Goal: Task Accomplishment & Management: Manage account settings

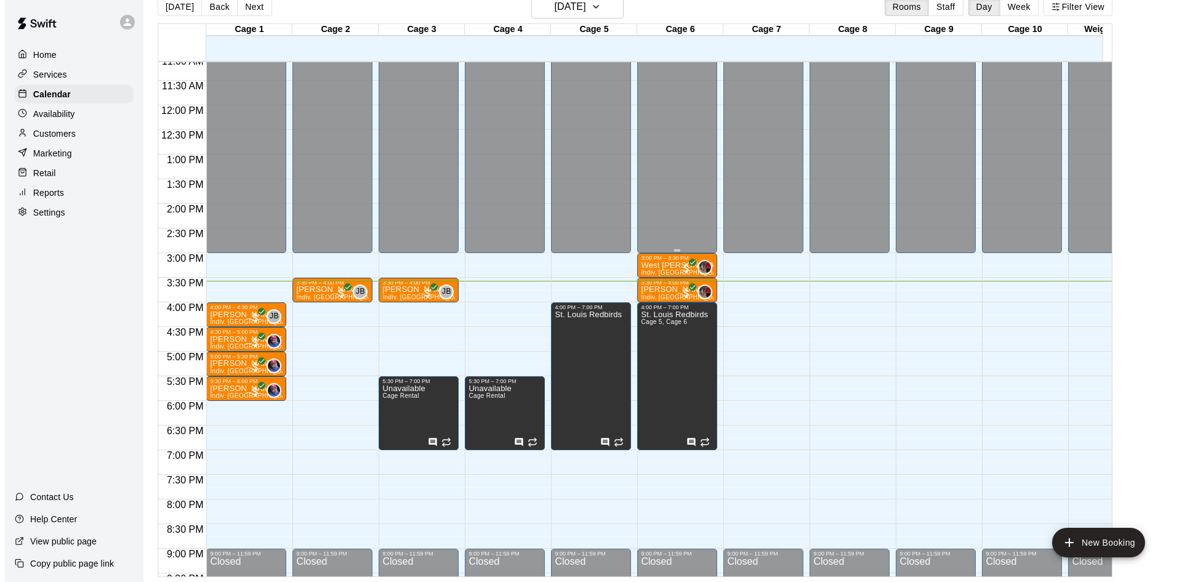
scroll to position [555, 0]
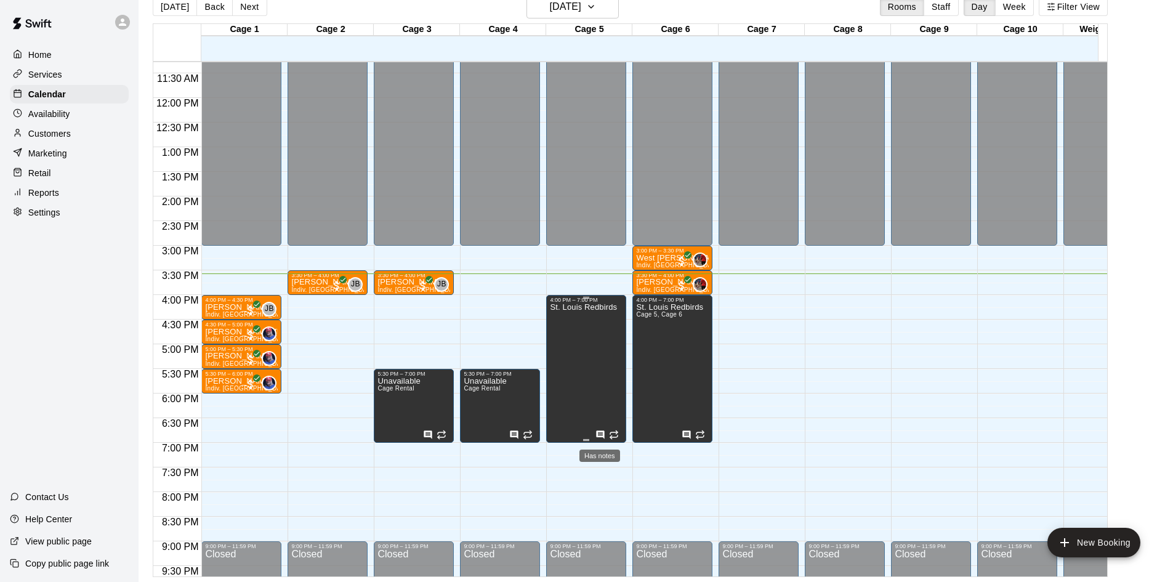
click at [600, 433] on icon "Has notes" at bounding box center [601, 434] width 8 height 8
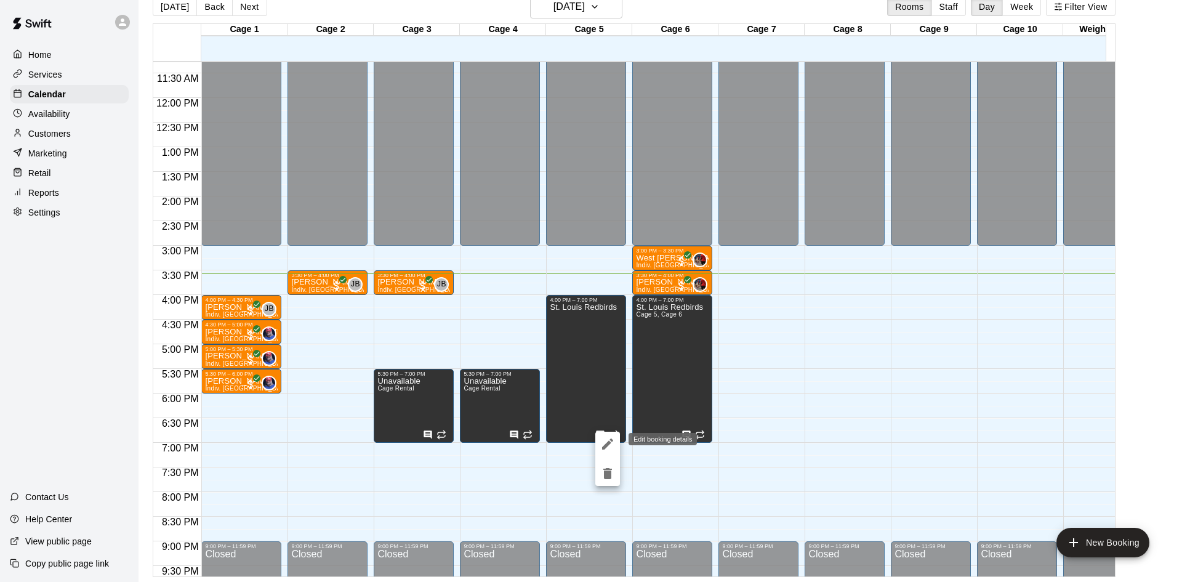
click at [605, 437] on icon "edit" at bounding box center [607, 444] width 15 height 15
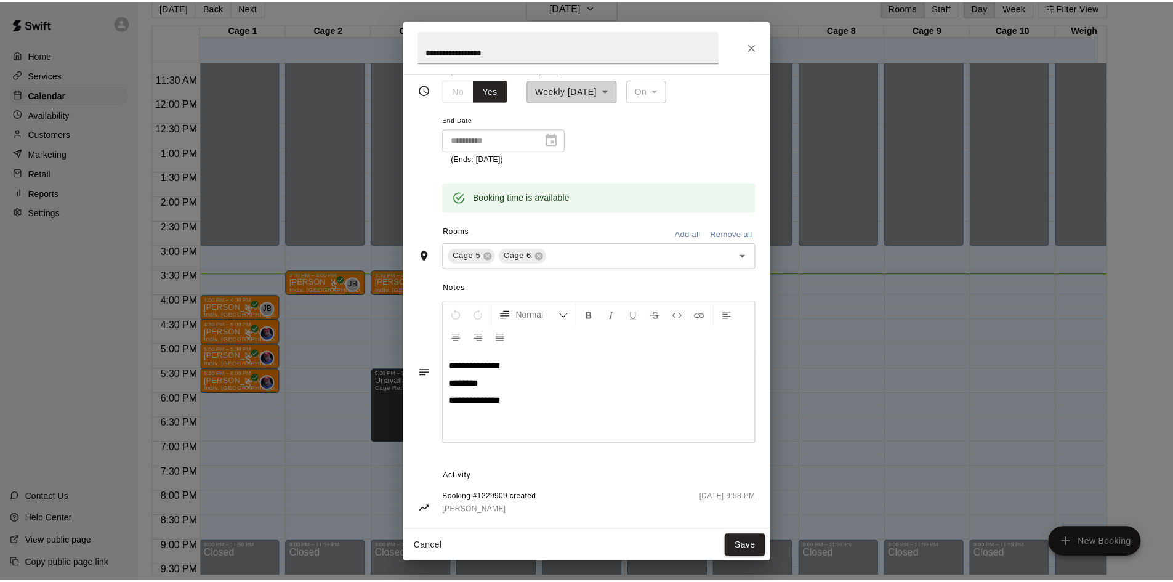
scroll to position [166, 0]
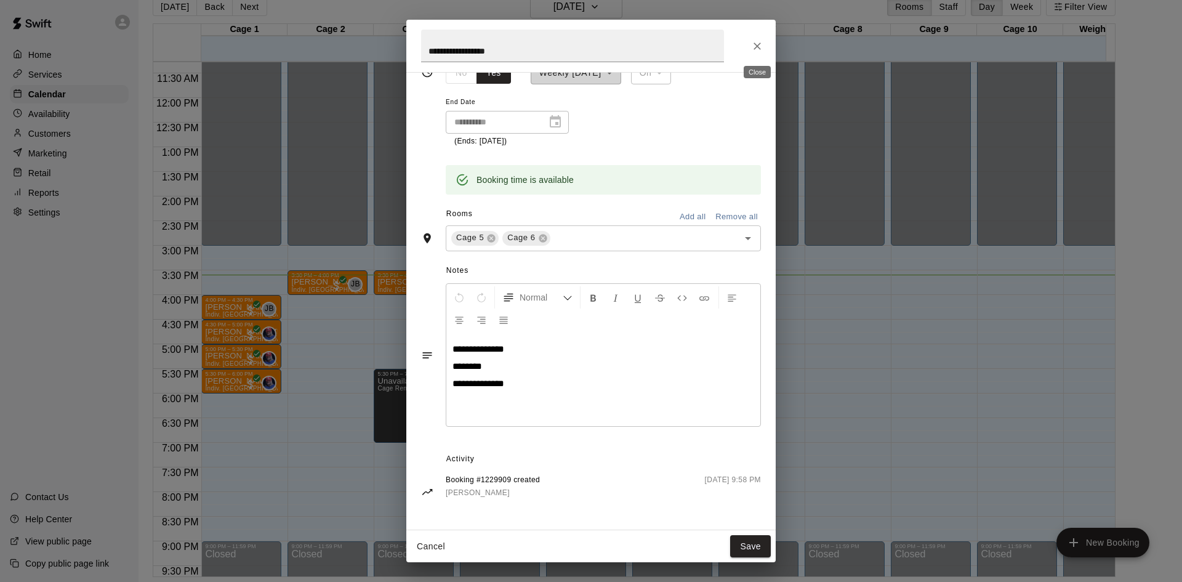
click at [760, 45] on icon "Close" at bounding box center [757, 46] width 12 height 12
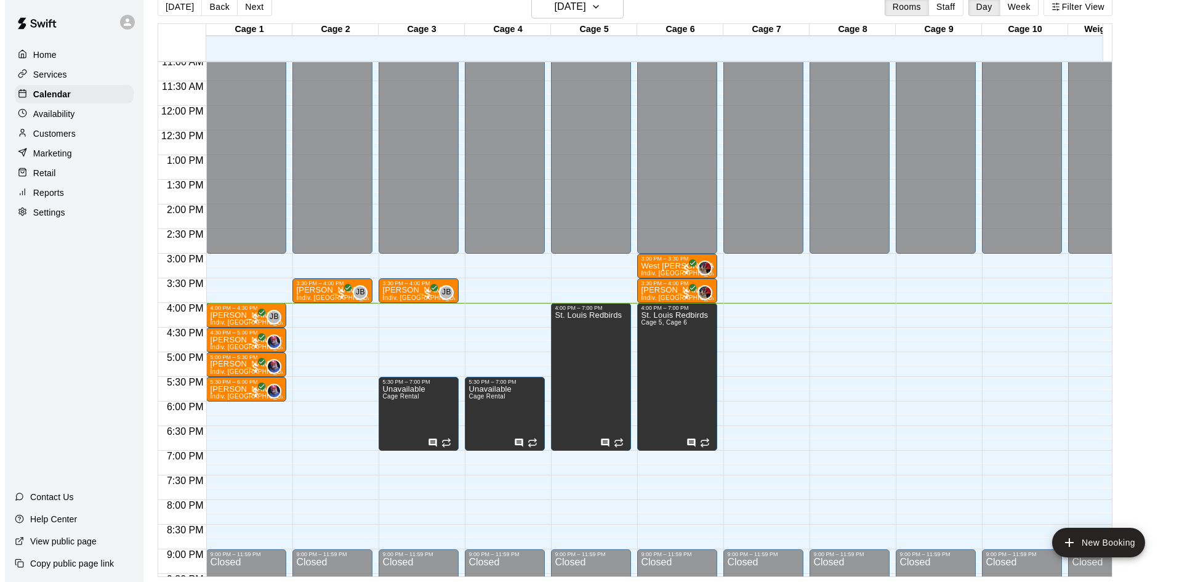
scroll to position [679, 0]
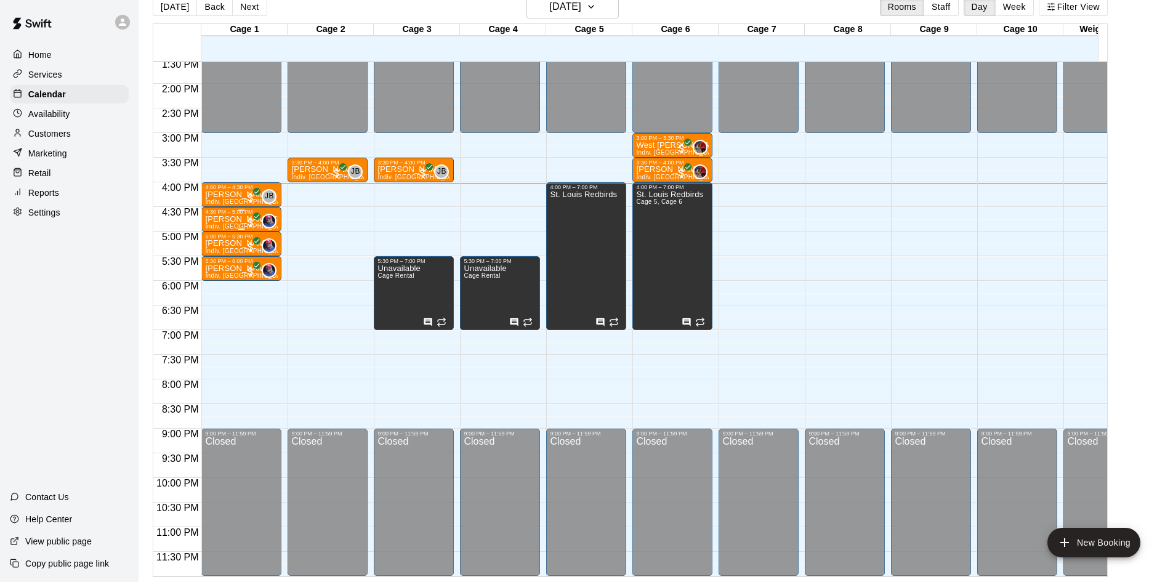
click at [230, 219] on p "Connor Berkes" at bounding box center [241, 219] width 73 height 0
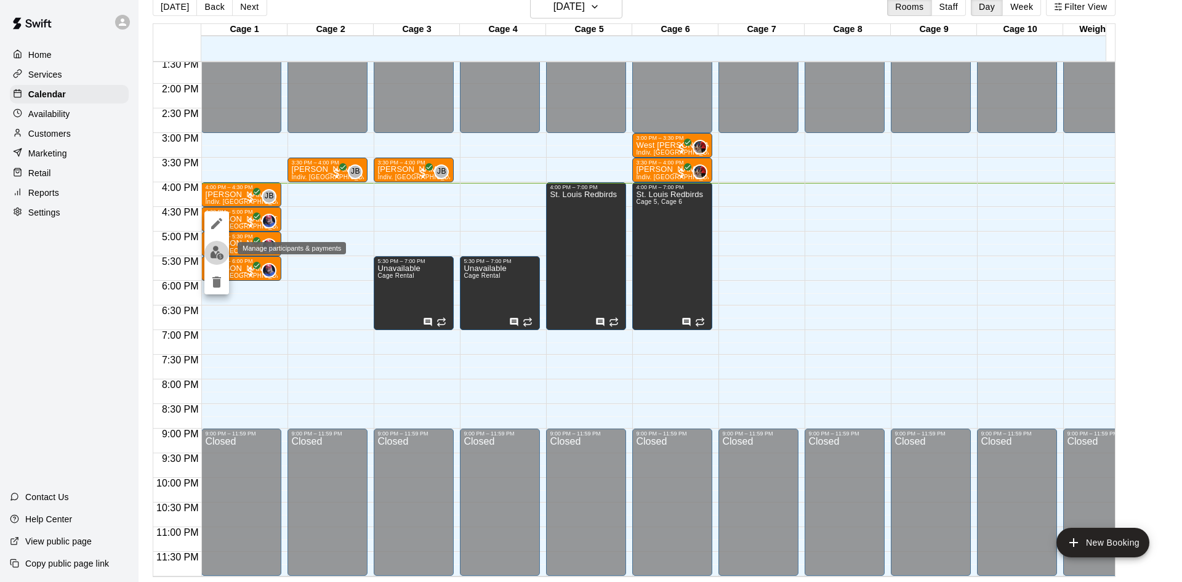
click at [216, 256] on img "edit" at bounding box center [217, 253] width 14 height 14
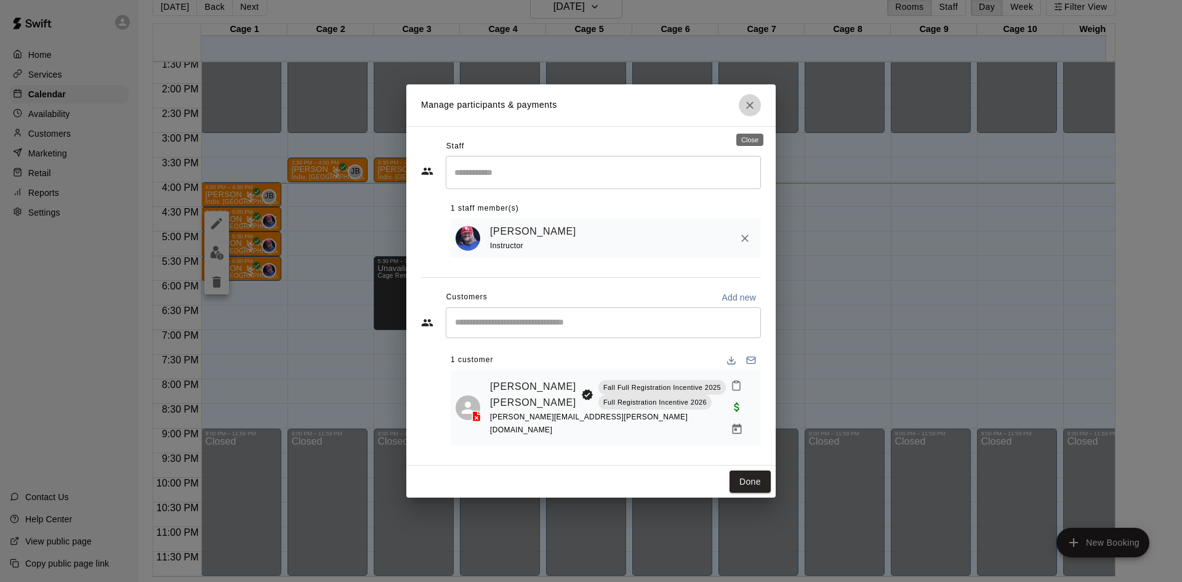
click at [750, 109] on icon "Close" at bounding box center [749, 105] width 7 height 7
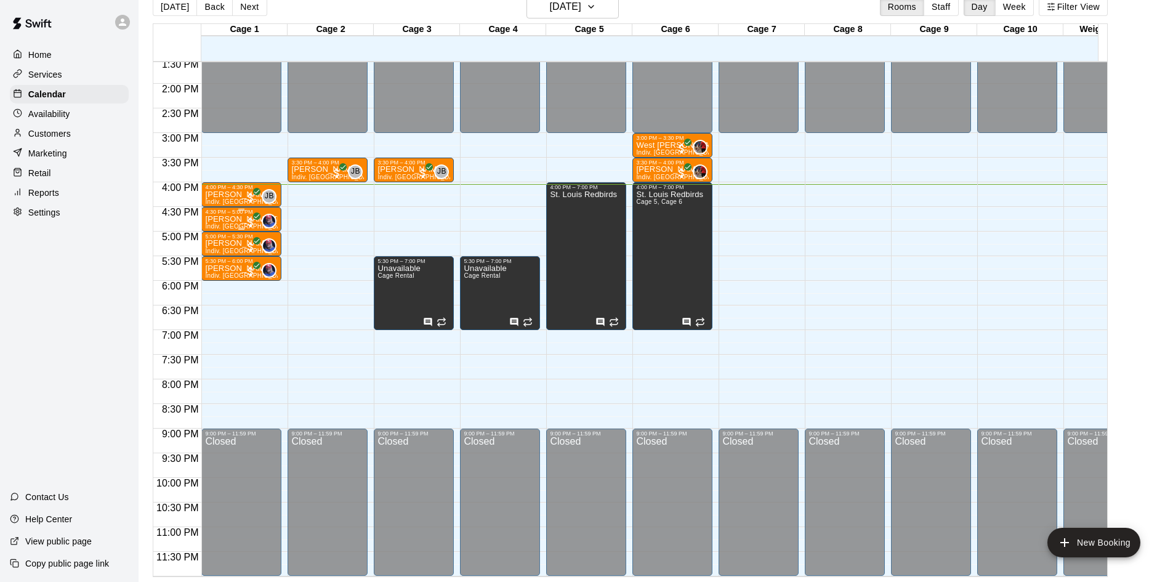
click at [233, 209] on div "4:30 PM – 5:00 PM" at bounding box center [241, 212] width 73 height 6
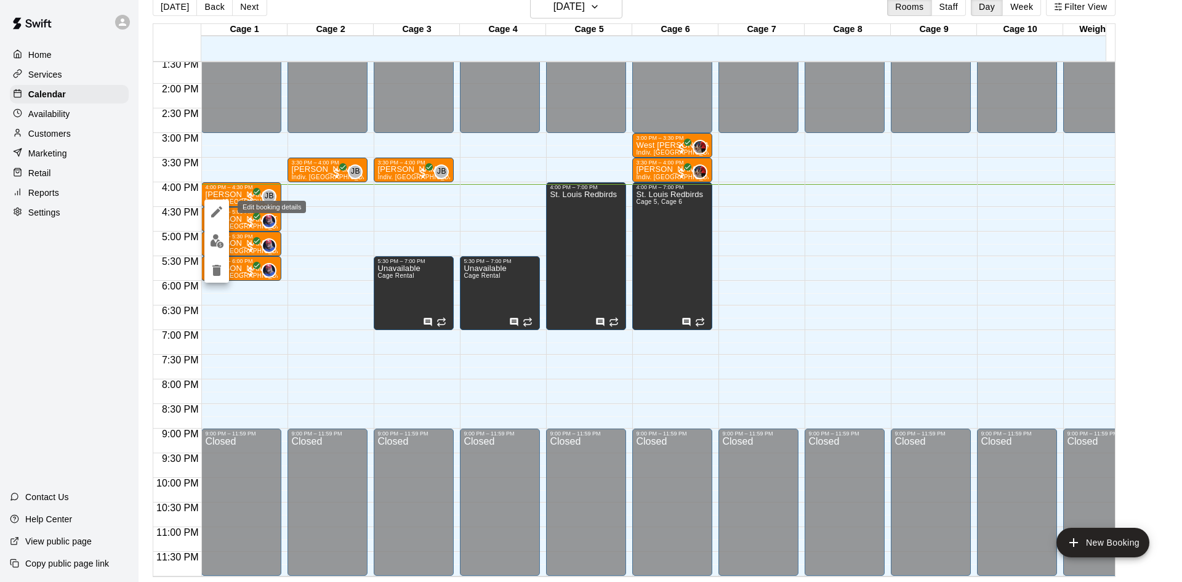
click at [214, 212] on icon "edit" at bounding box center [216, 211] width 15 height 15
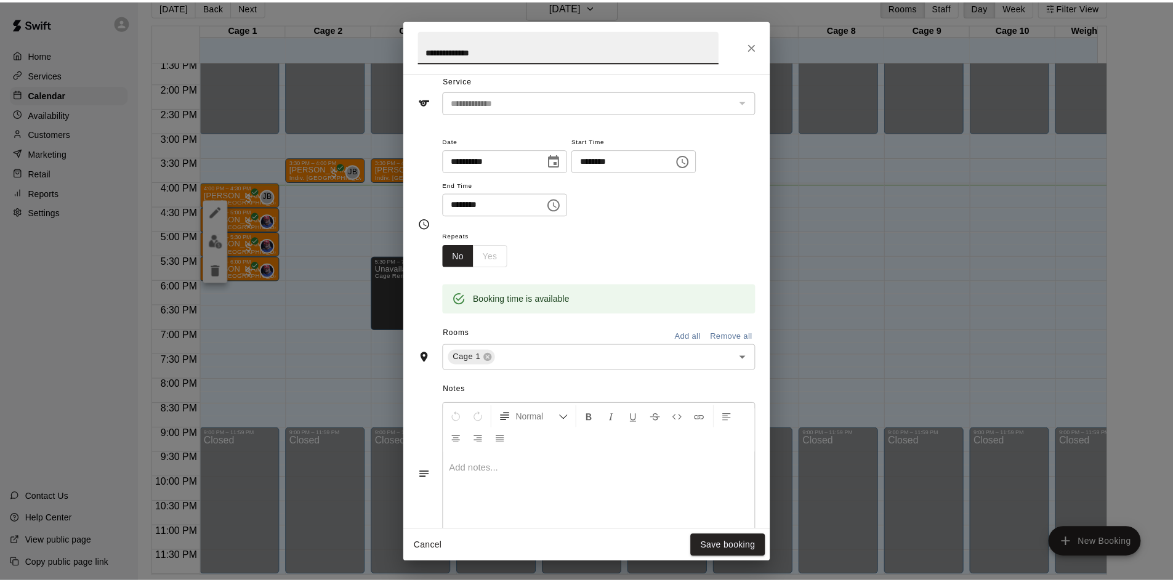
scroll to position [0, 0]
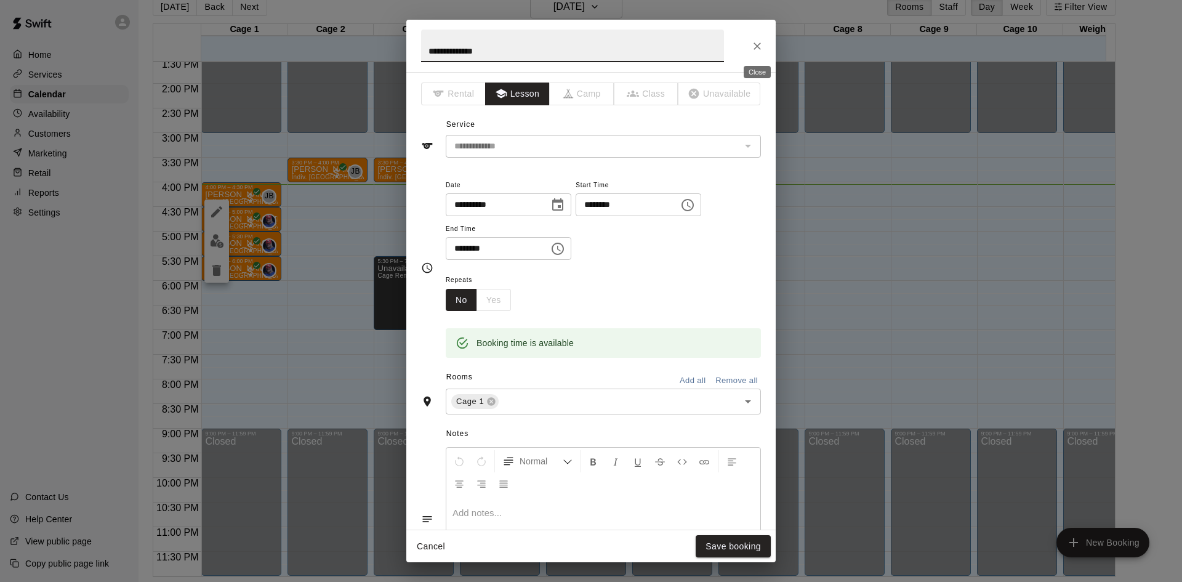
click at [754, 49] on icon "Close" at bounding box center [757, 46] width 12 height 12
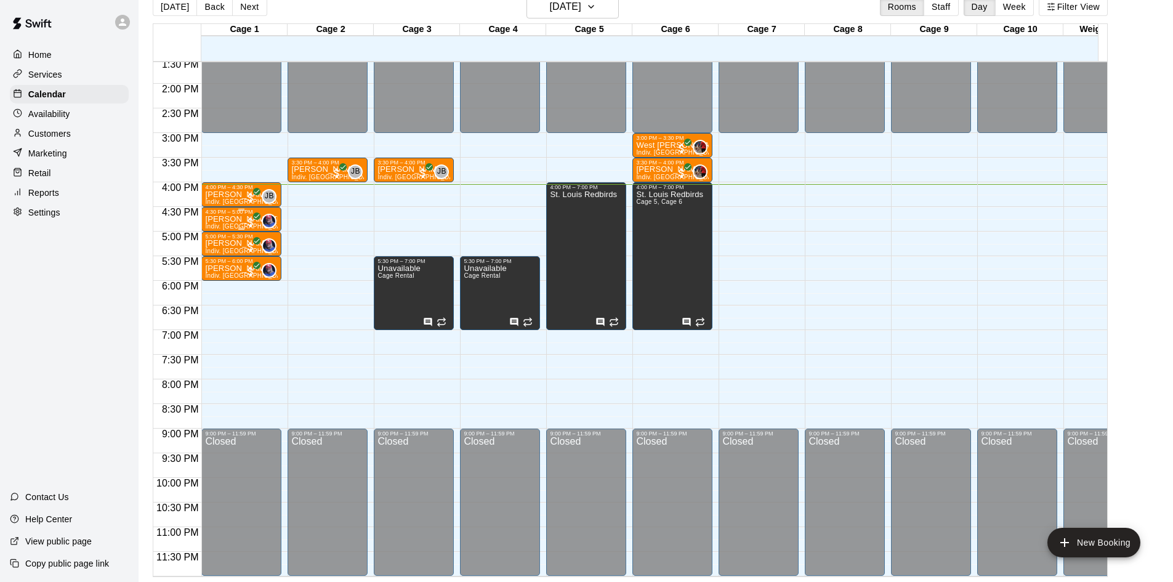
click at [238, 209] on div "4:30 PM – 5:00 PM" at bounding box center [241, 212] width 73 height 6
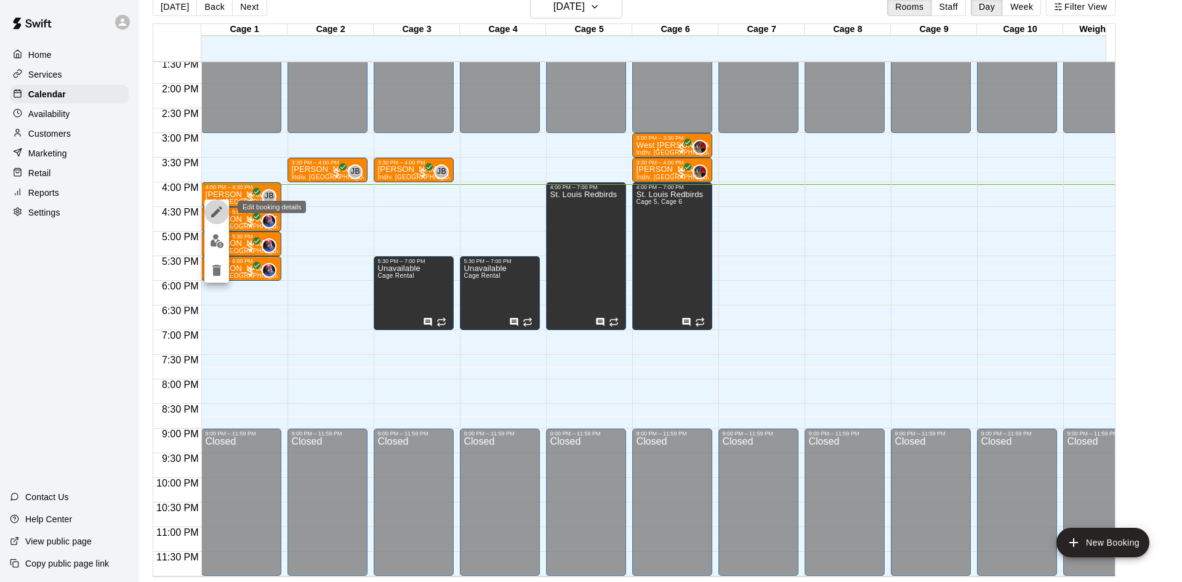
click at [216, 209] on icon "edit" at bounding box center [216, 211] width 15 height 15
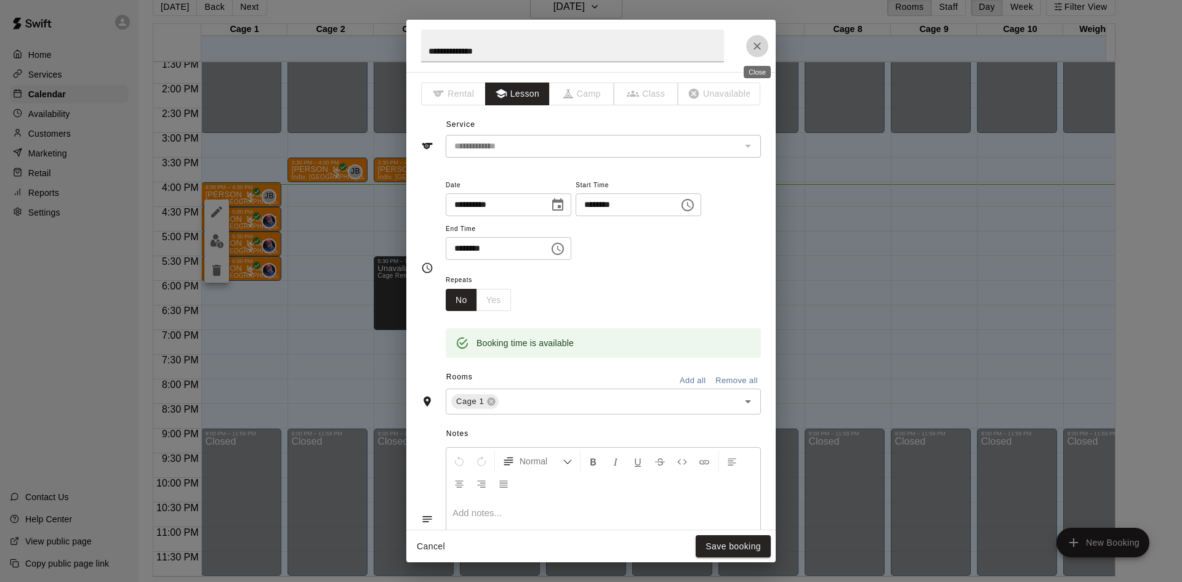
click at [760, 44] on icon "Close" at bounding box center [757, 45] width 7 height 7
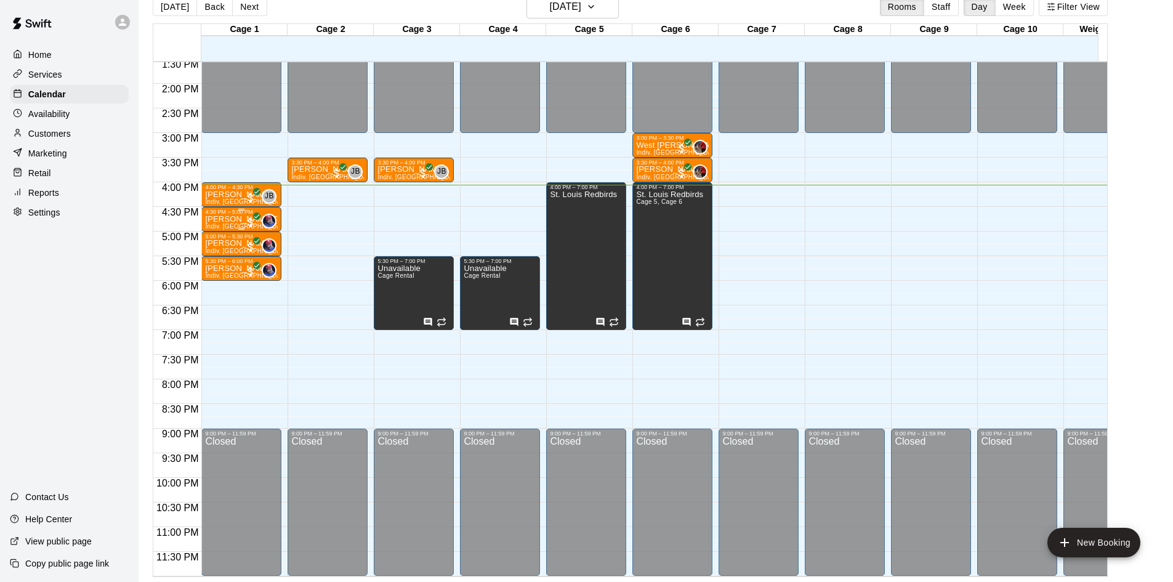
click at [230, 223] on span "Indiv. [GEOGRAPHIC_DATA]" at bounding box center [247, 226] width 85 height 7
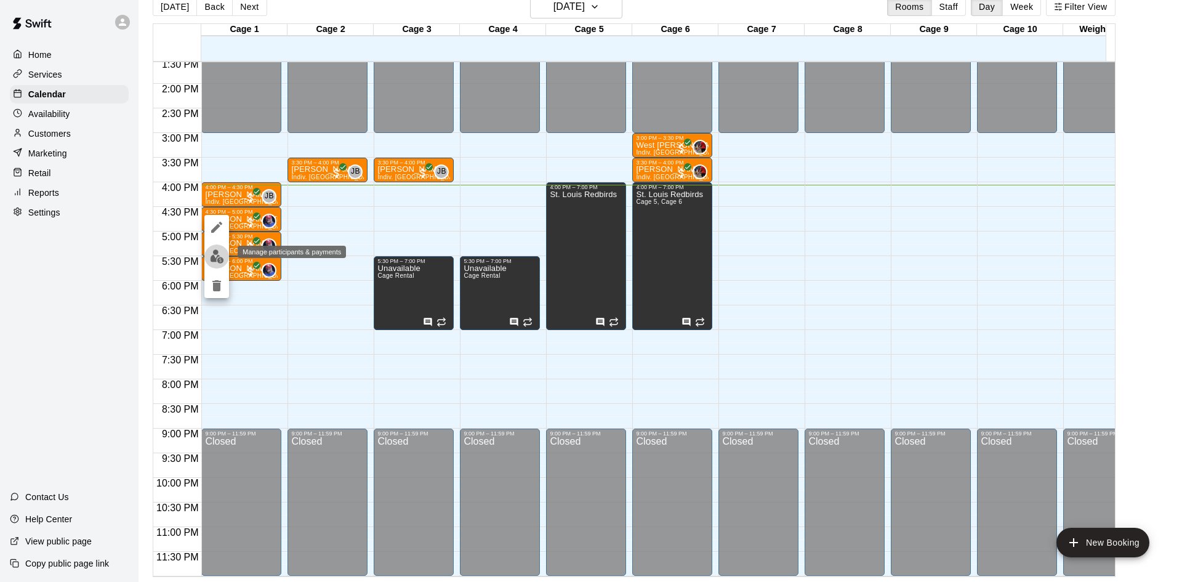
click at [214, 250] on img "edit" at bounding box center [217, 256] width 14 height 14
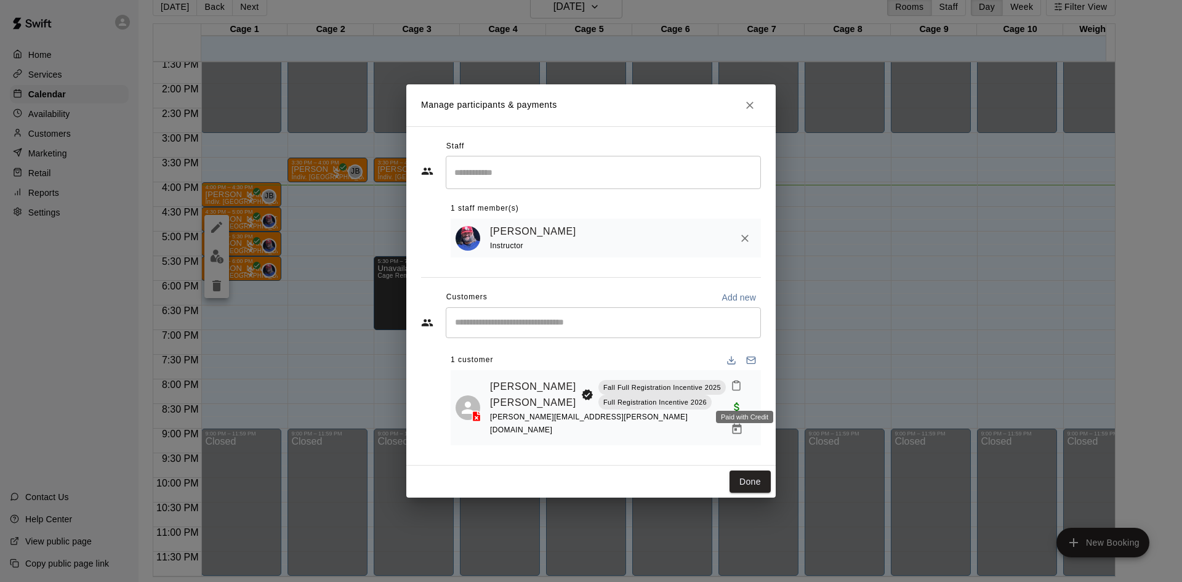
click at [739, 401] on span "Paid with Credit" at bounding box center [737, 406] width 22 height 10
click at [743, 401] on span "Paid with Credit" at bounding box center [737, 406] width 22 height 10
click at [731, 423] on icon "Manage bookings & payment" at bounding box center [737, 429] width 12 height 12
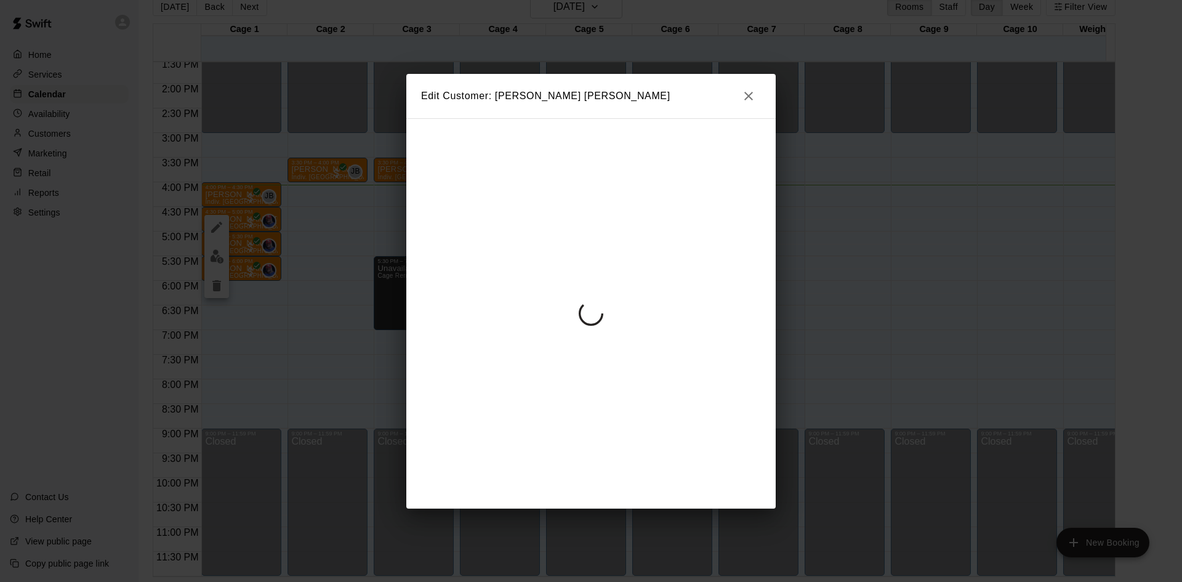
click at [749, 99] on icon "button" at bounding box center [748, 96] width 15 height 15
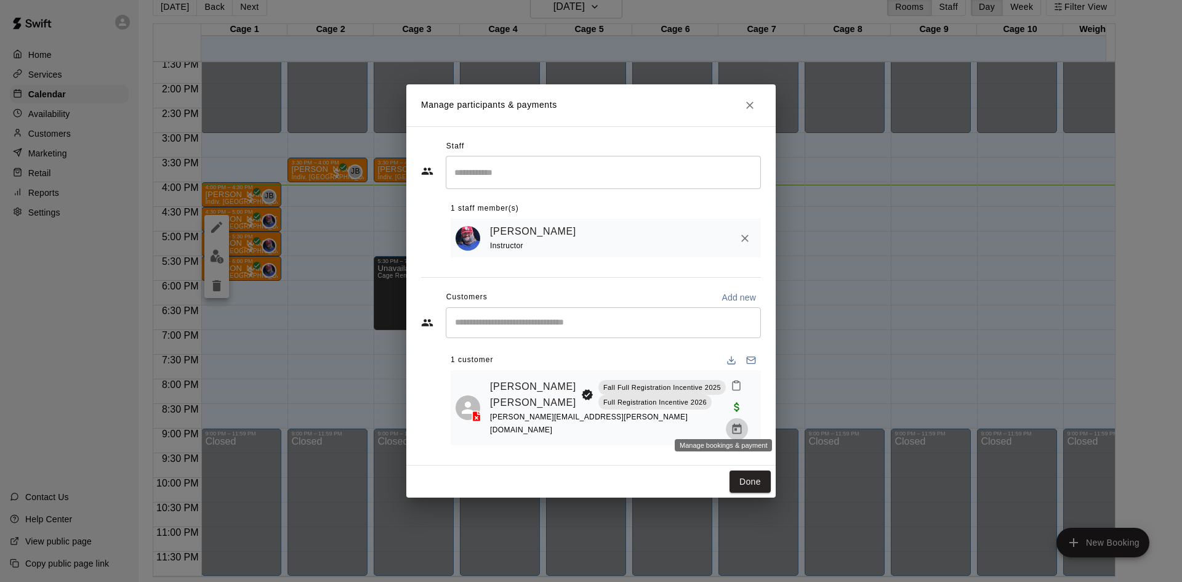
click at [731, 423] on icon "Manage bookings & payment" at bounding box center [737, 429] width 12 height 12
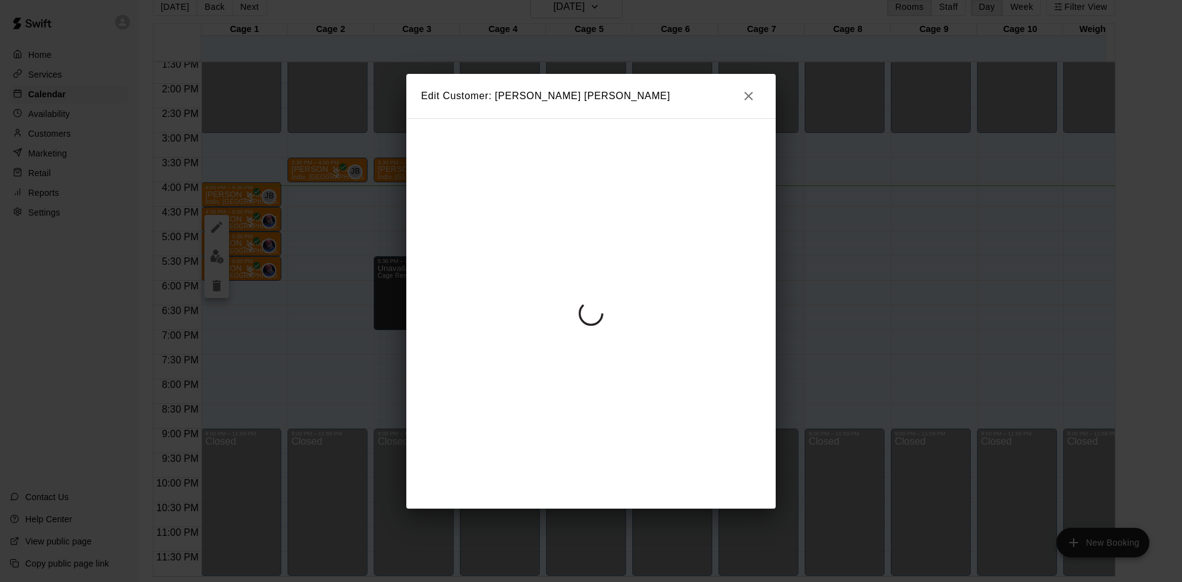
click at [739, 96] on button "button" at bounding box center [748, 96] width 25 height 25
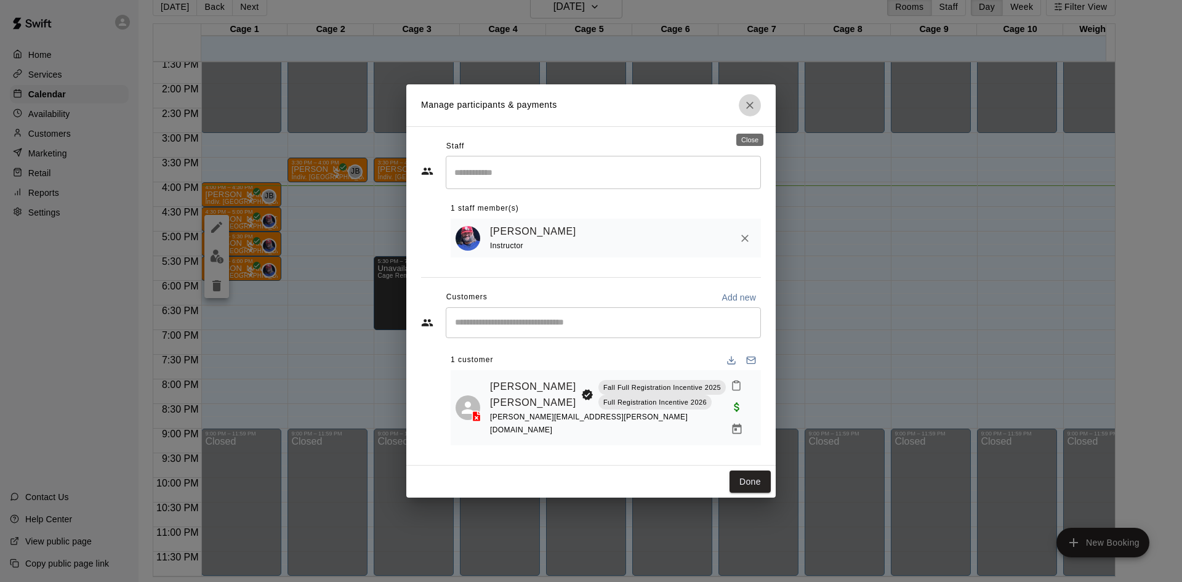
click at [755, 110] on icon "Close" at bounding box center [750, 105] width 12 height 12
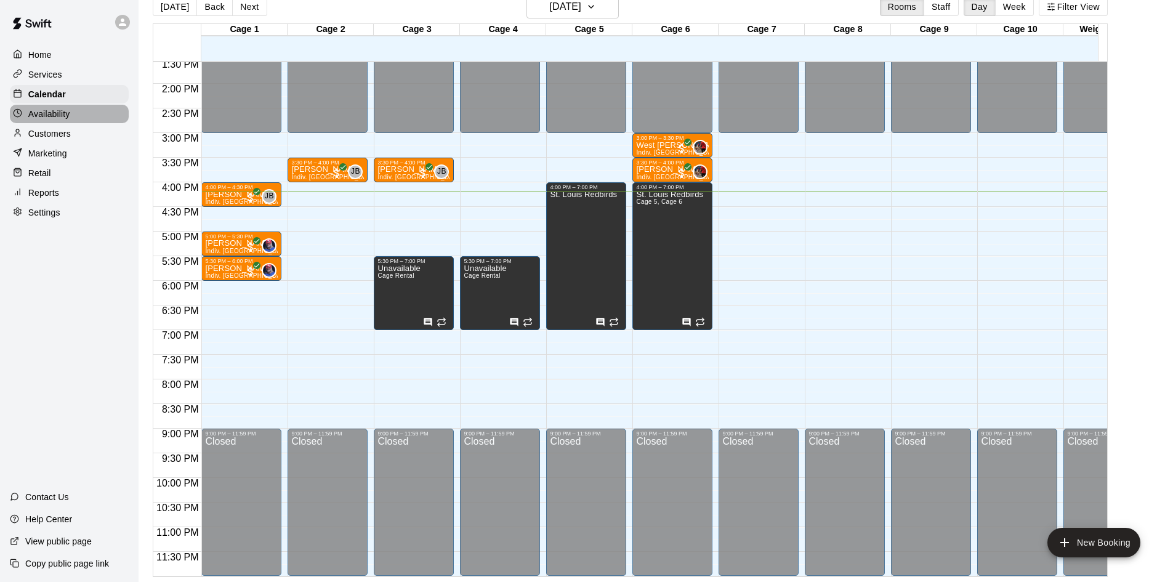
click at [60, 111] on p "Availability" at bounding box center [49, 114] width 42 height 12
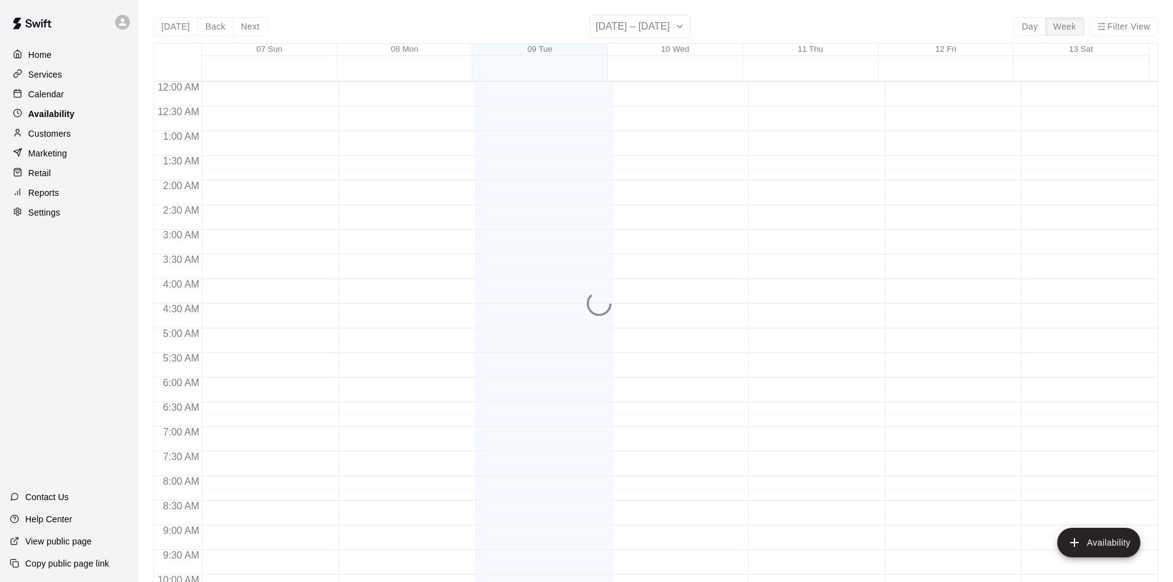
scroll to position [669, 0]
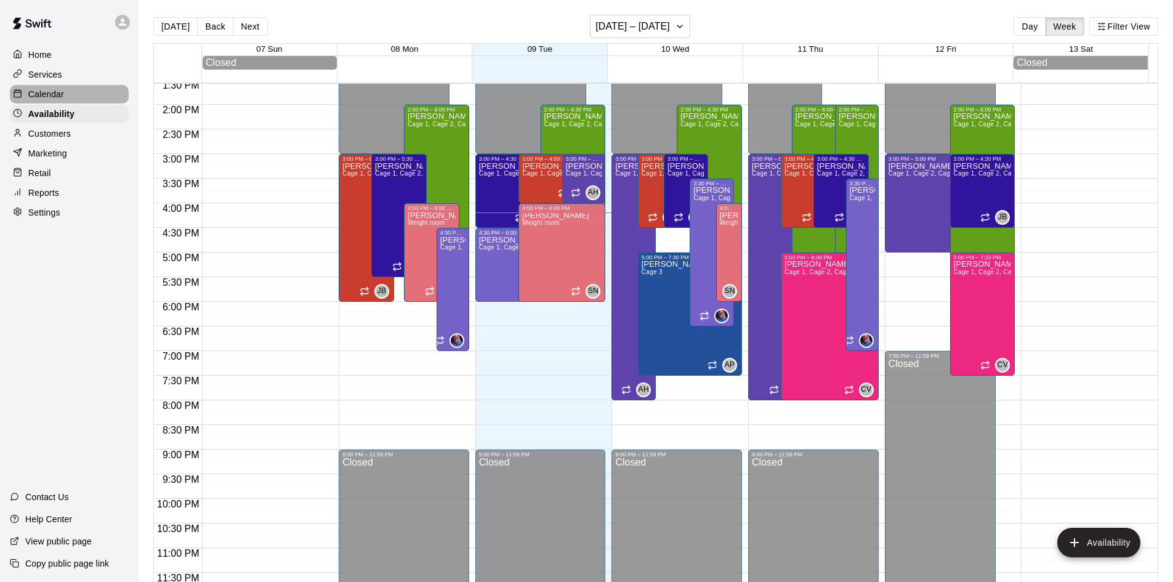
click at [66, 98] on div "Calendar" at bounding box center [69, 94] width 119 height 18
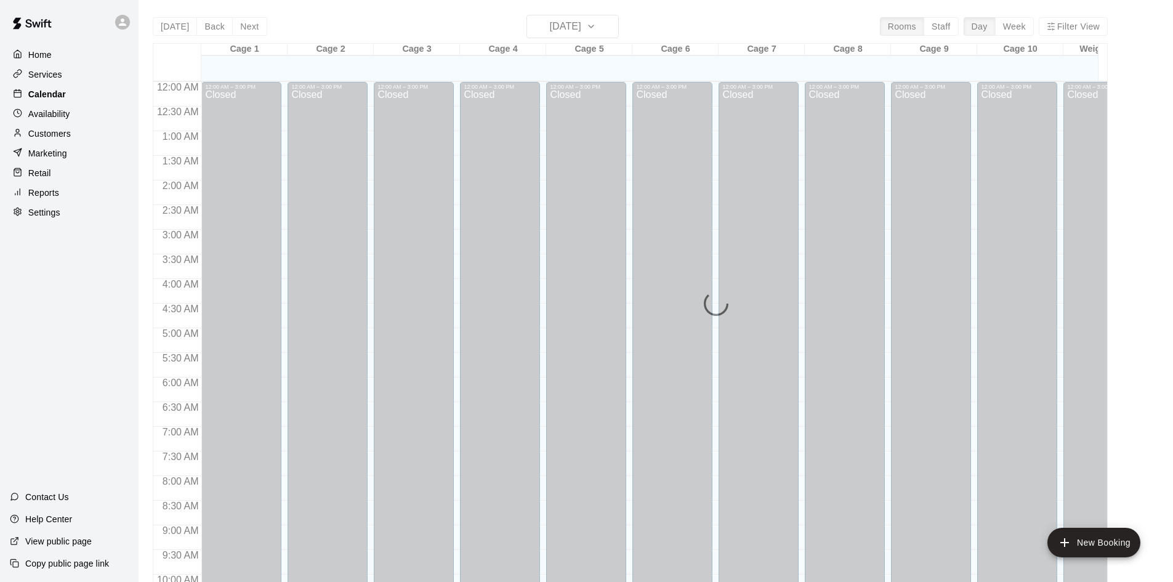
scroll to position [631, 0]
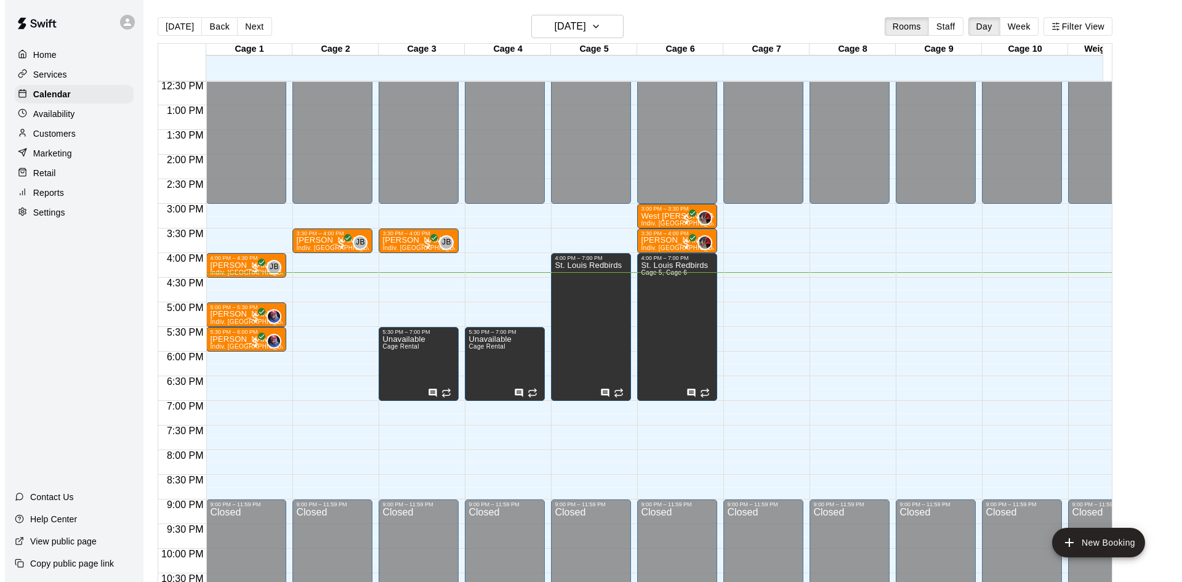
scroll to position [679, 0]
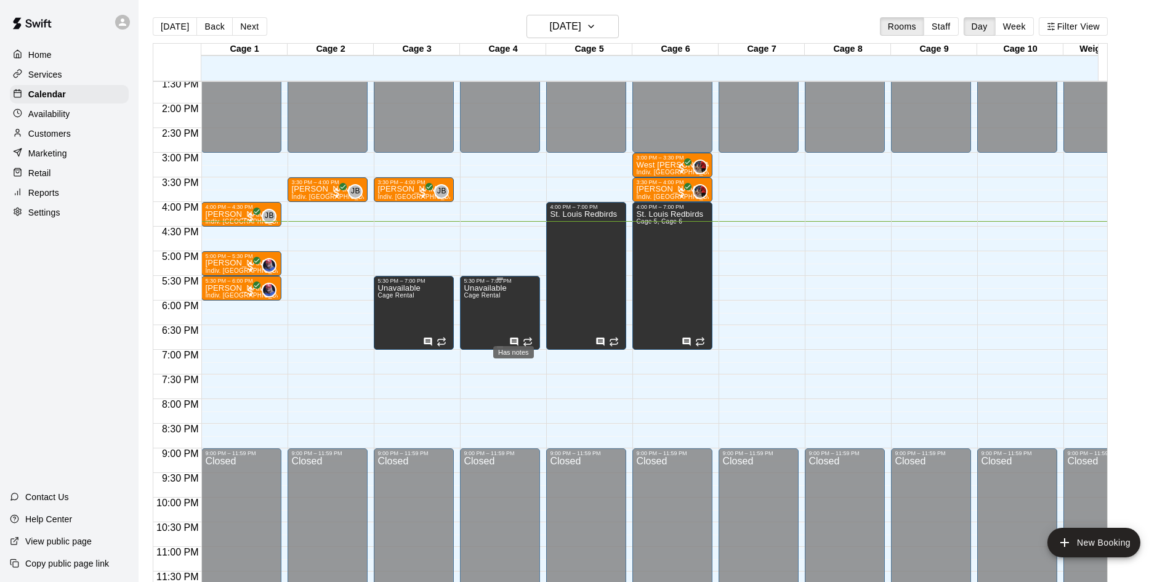
click at [510, 337] on icon "Has notes" at bounding box center [514, 341] width 8 height 8
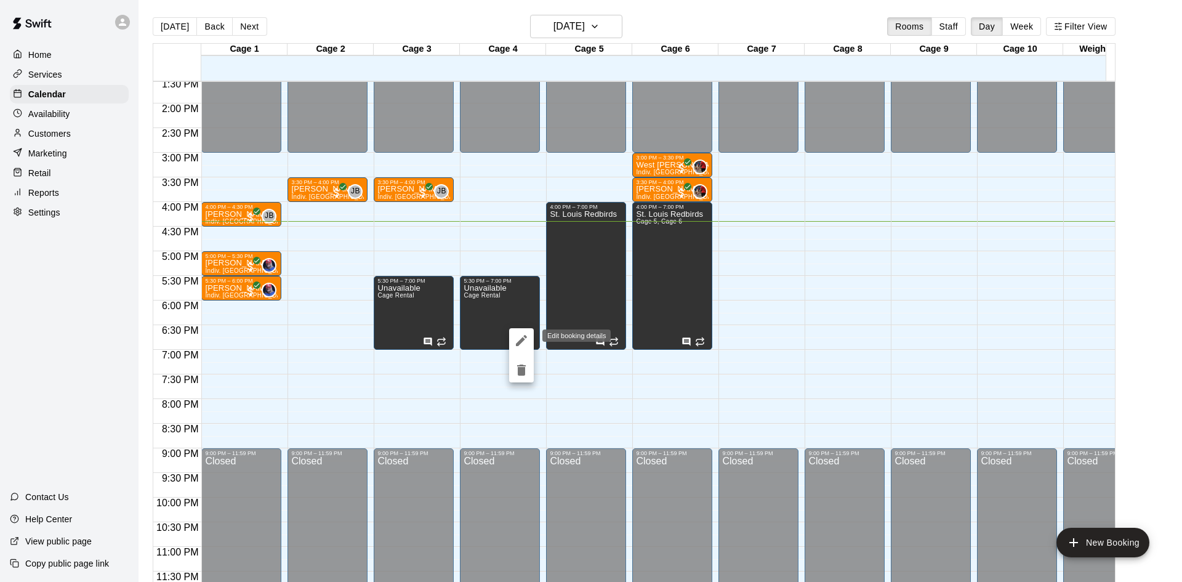
click at [520, 337] on icon "edit" at bounding box center [521, 340] width 15 height 15
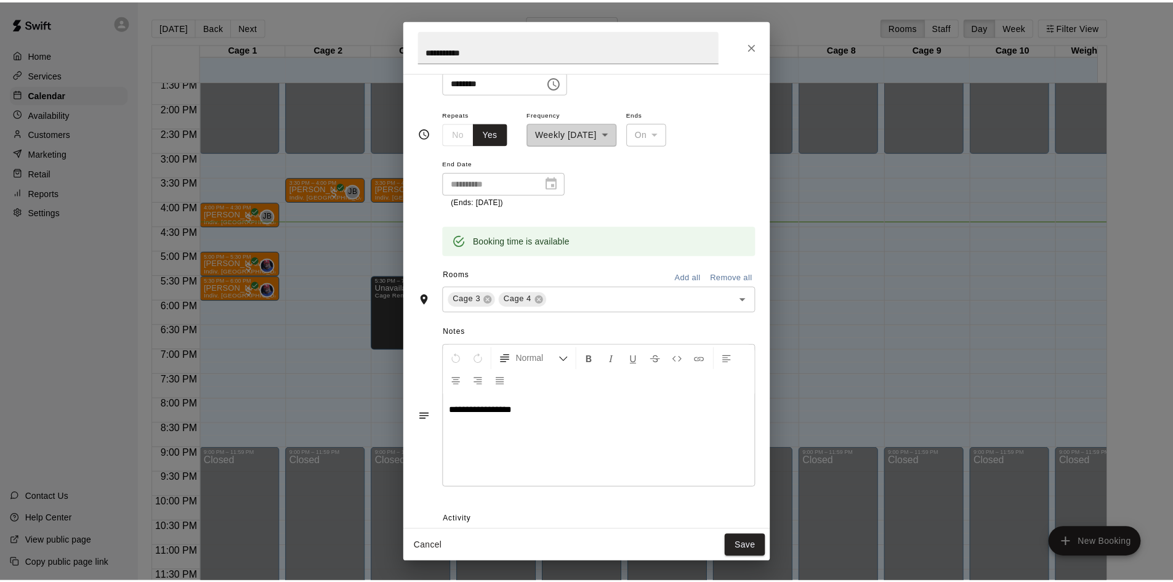
scroll to position [0, 0]
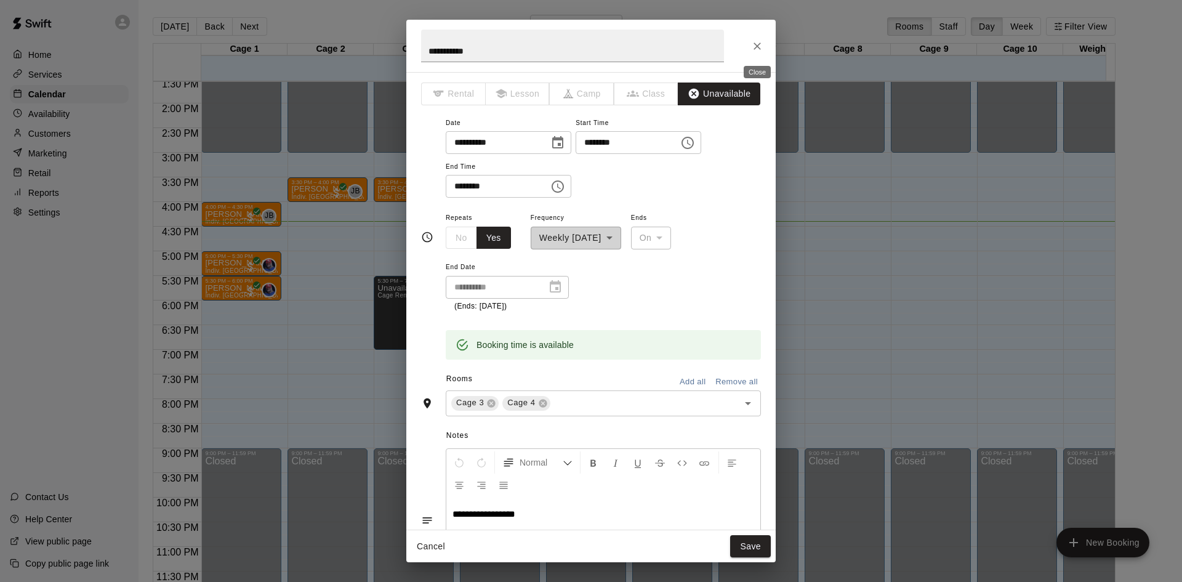
click at [758, 52] on icon "Close" at bounding box center [757, 46] width 12 height 12
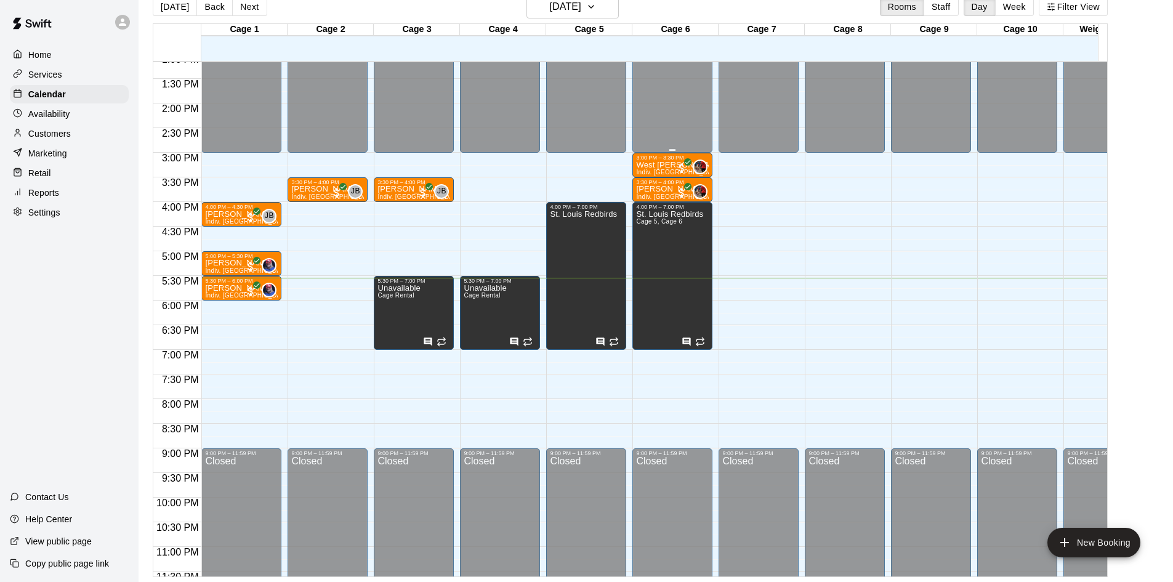
scroll to position [679, 0]
